Goal: Navigation & Orientation: Go to known website

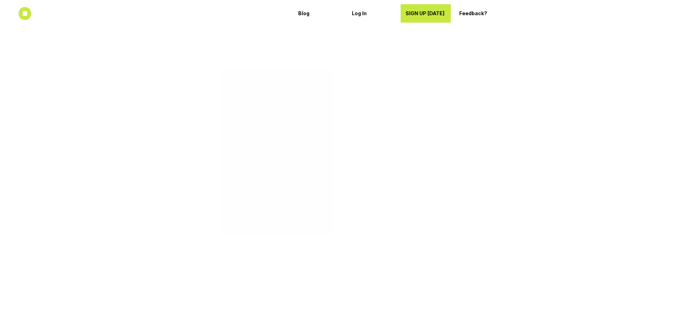
scroll to position [1234, 0]
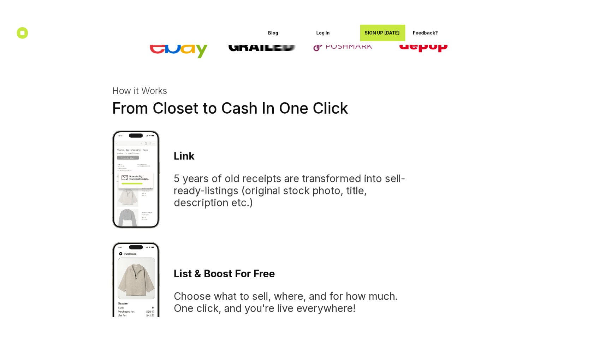
scroll to position [500, 0]
